Goal: Task Accomplishment & Management: Manage account settings

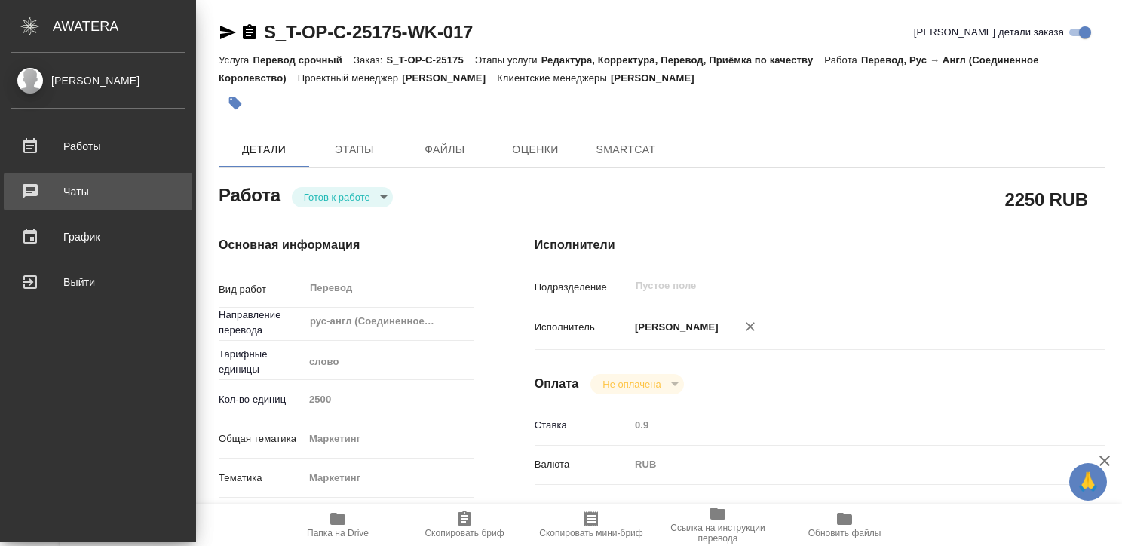
type textarea "x"
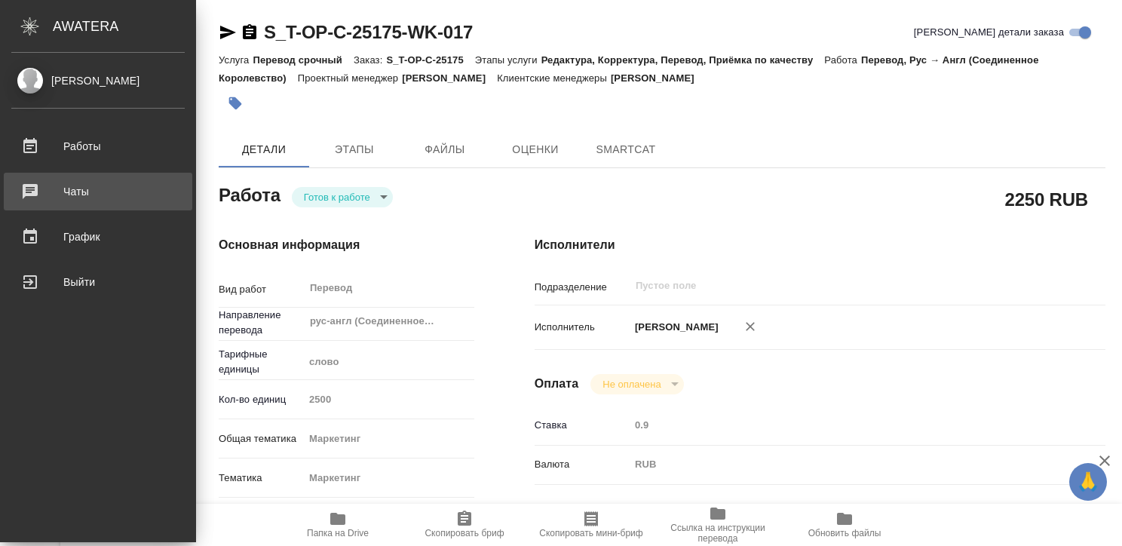
type textarea "x"
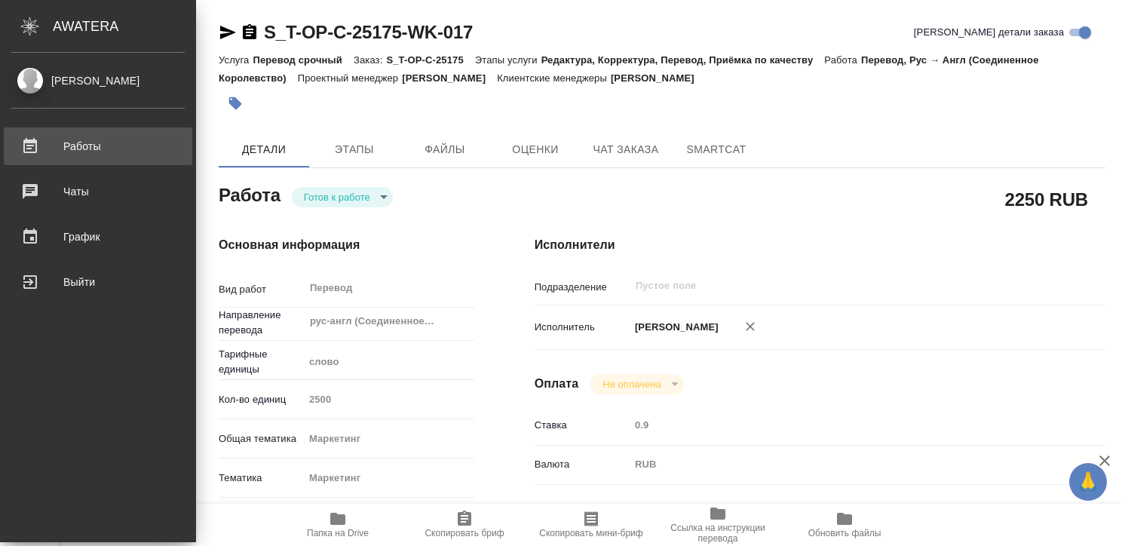
type textarea "x"
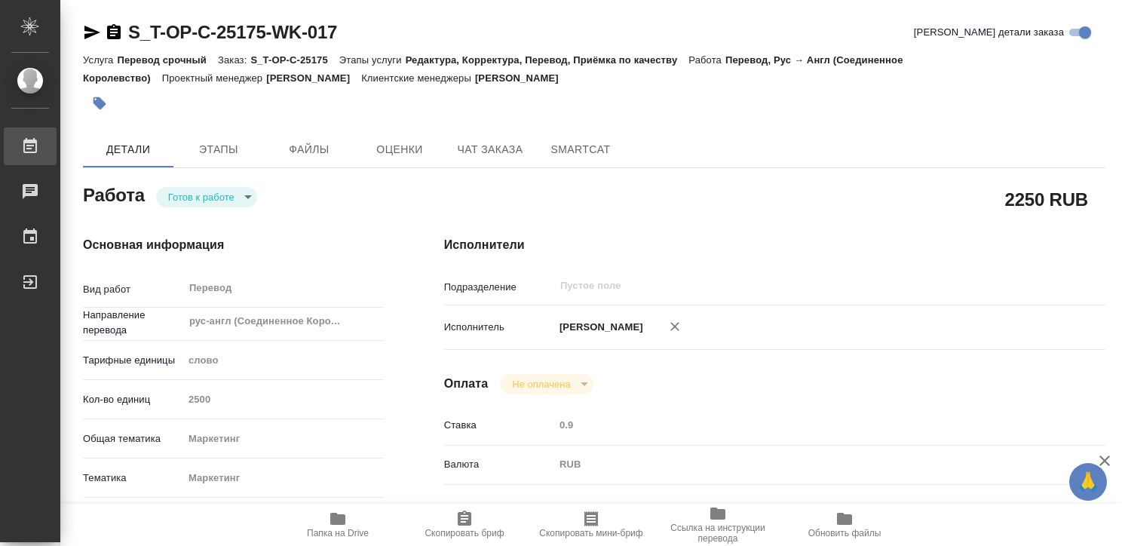
click at [30, 146] on div "Работы" at bounding box center [11, 146] width 38 height 23
type textarea "x"
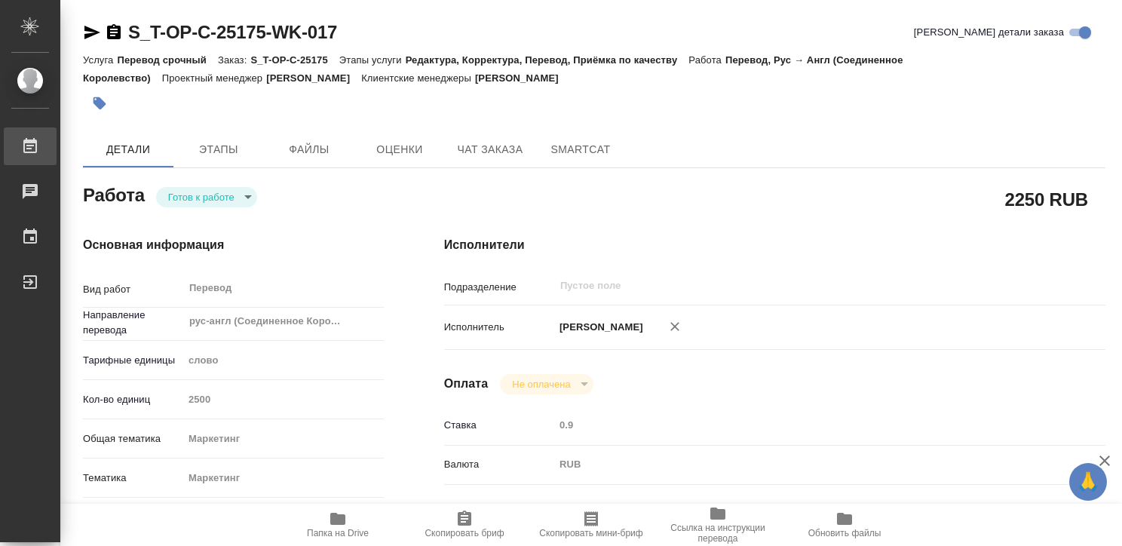
type textarea "x"
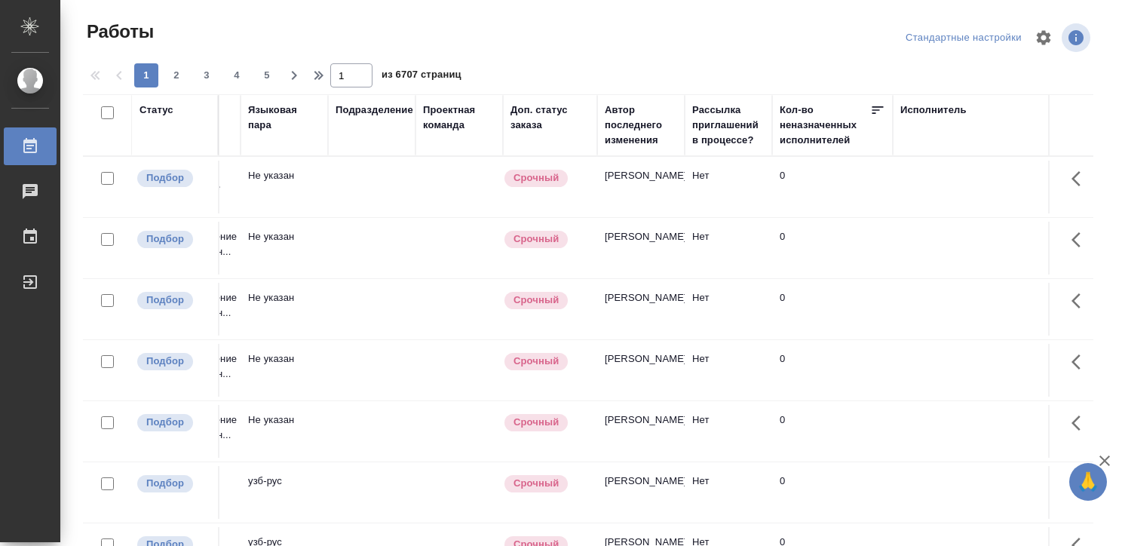
scroll to position [0, 332]
click at [917, 104] on div "Исполнитель" at bounding box center [930, 110] width 66 height 15
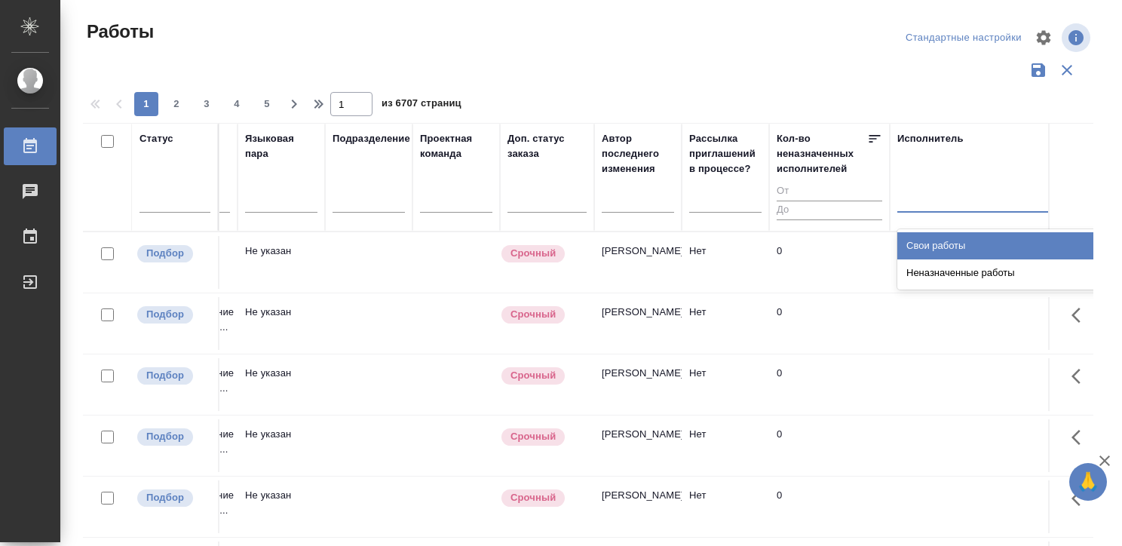
click at [900, 201] on div at bounding box center [995, 197] width 196 height 22
click at [912, 238] on div "Свои работы" at bounding box center [1010, 245] width 226 height 27
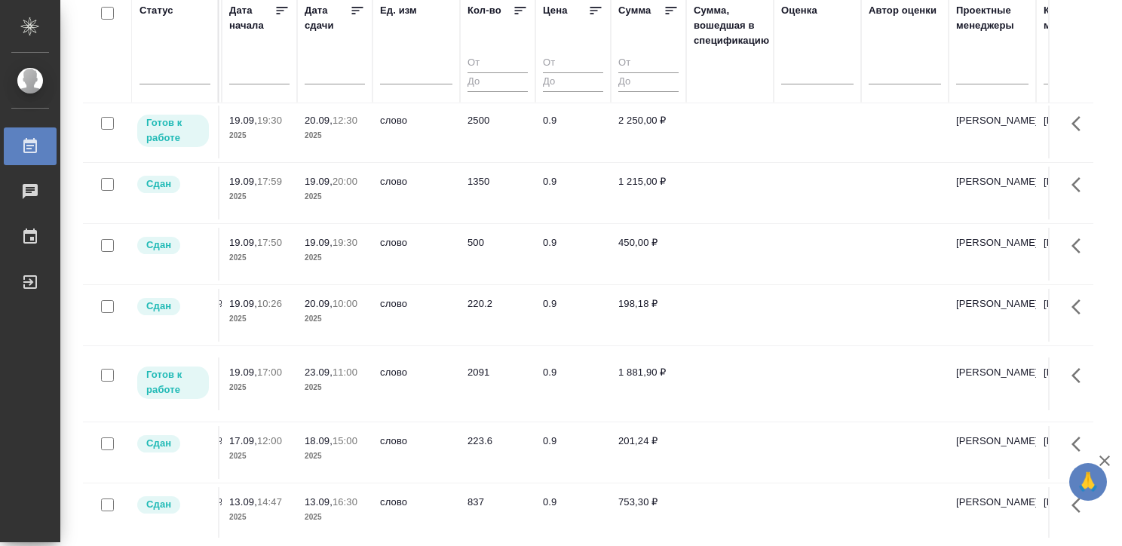
scroll to position [0, 1294]
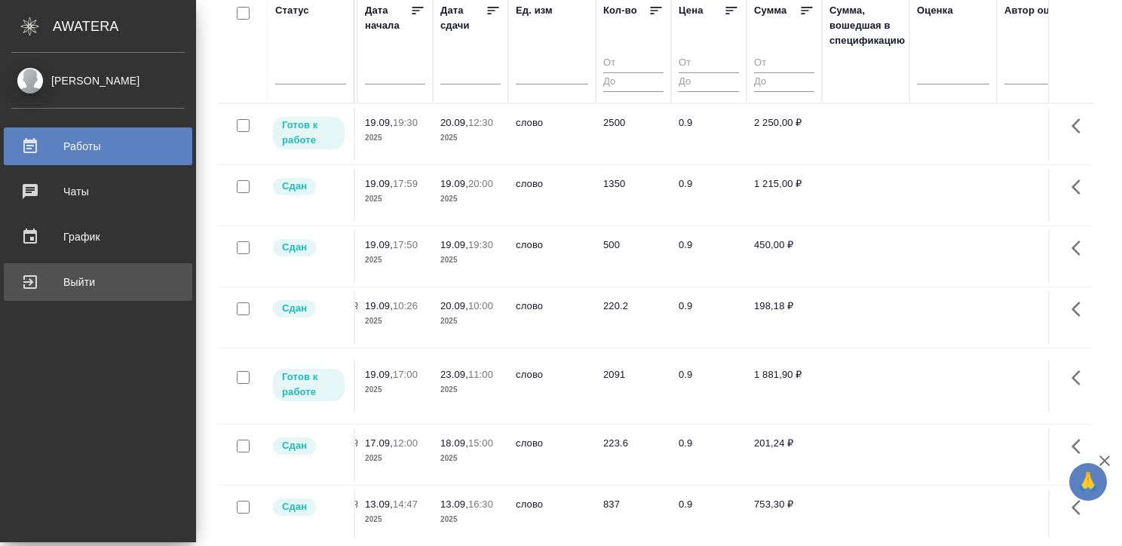
click at [18, 273] on div "Выйти" at bounding box center [97, 282] width 173 height 23
